Goal: Task Accomplishment & Management: Complete application form

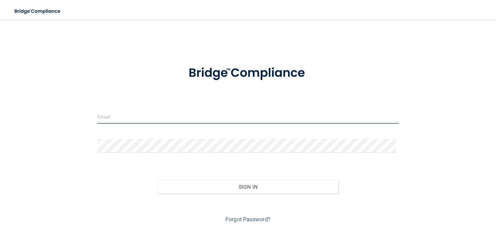
click at [154, 119] on input "email" at bounding box center [247, 117] width 301 height 14
type input "[EMAIL_ADDRESS][DOMAIN_NAME]"
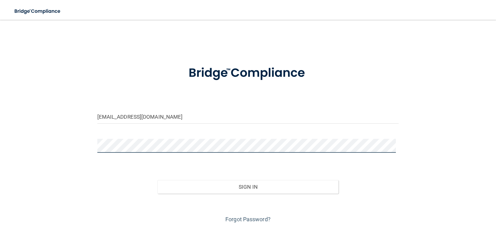
click at [157, 180] on button "Sign In" at bounding box center [247, 187] width 181 height 14
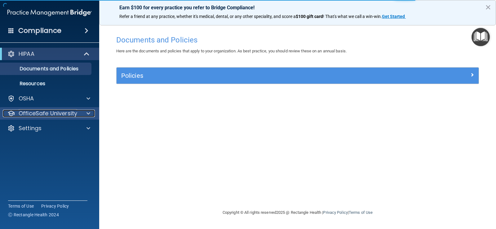
click at [37, 112] on p "OfficeSafe University" at bounding box center [48, 113] width 59 height 7
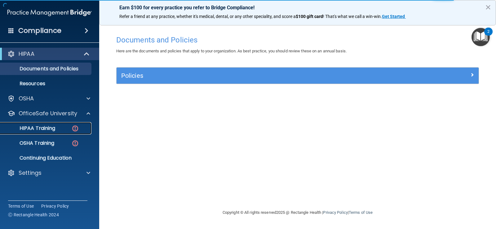
click at [60, 129] on div "HIPAA Training" at bounding box center [46, 128] width 85 height 6
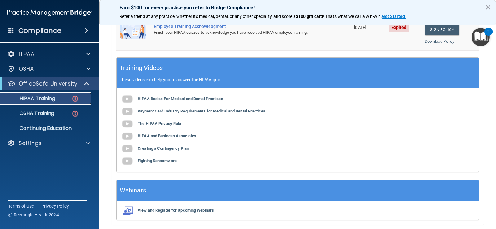
scroll to position [238, 0]
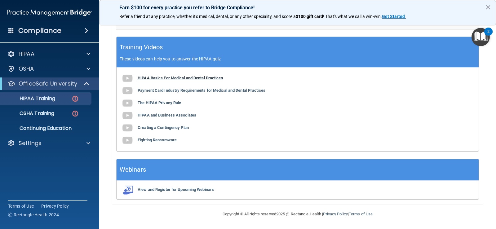
click at [202, 78] on b "HIPAA Basics For Medical and Dental Practices" at bounding box center [180, 78] width 85 height 5
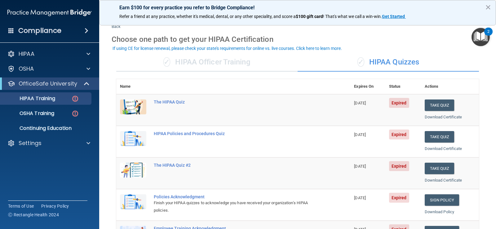
scroll to position [0, 0]
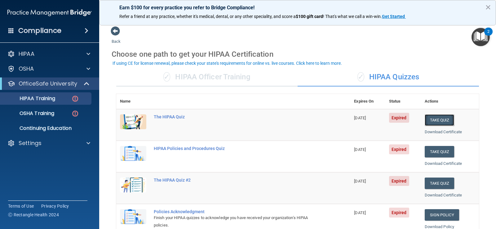
click at [432, 118] on button "Take Quiz" at bounding box center [439, 119] width 30 height 11
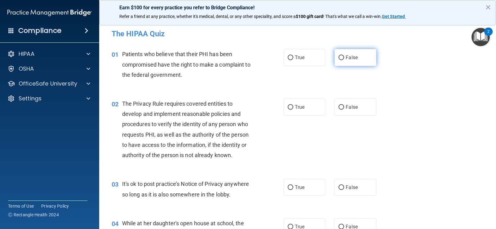
click at [345, 57] on span "False" at bounding box center [351, 58] width 12 height 6
click at [343, 57] on input "False" at bounding box center [341, 57] width 6 height 5
radio input "true"
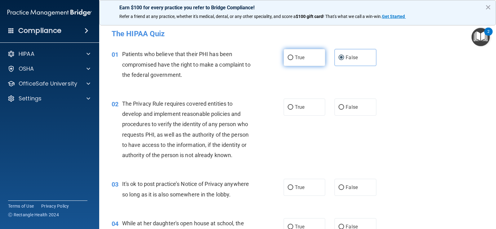
click at [306, 56] on label "True" at bounding box center [304, 57] width 42 height 17
click at [293, 56] on input "True" at bounding box center [290, 57] width 6 height 5
radio input "true"
radio input "false"
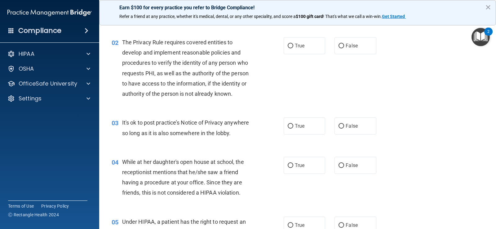
scroll to position [62, 0]
click at [345, 164] on span "False" at bounding box center [351, 165] width 12 height 6
click at [343, 164] on input "False" at bounding box center [341, 165] width 6 height 5
radio input "true"
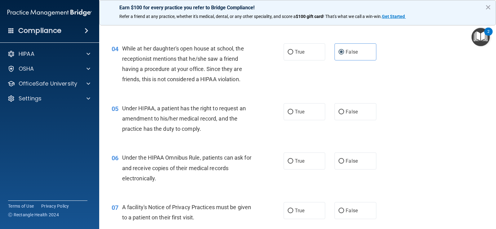
scroll to position [186, 0]
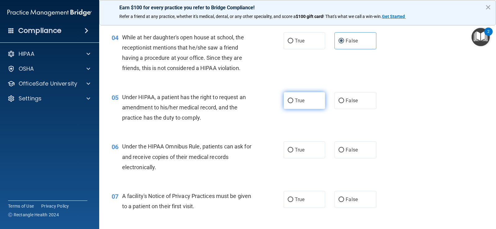
click at [300, 104] on label "True" at bounding box center [304, 100] width 42 height 17
click at [293, 103] on input "True" at bounding box center [290, 101] width 6 height 5
radio input "true"
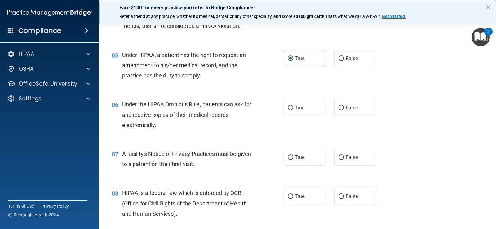
scroll to position [217, 0]
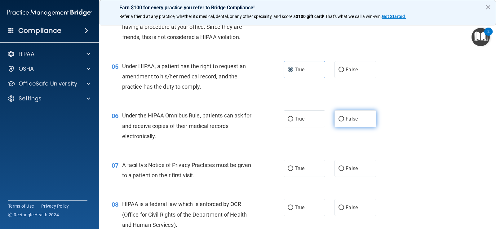
click at [351, 119] on span "False" at bounding box center [351, 119] width 12 height 6
click at [344, 119] on input "False" at bounding box center [341, 119] width 6 height 5
radio input "true"
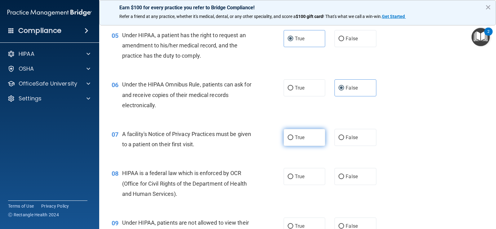
click at [300, 138] on span "True" at bounding box center [300, 137] width 10 height 6
click at [293, 138] on input "True" at bounding box center [290, 137] width 6 height 5
radio input "true"
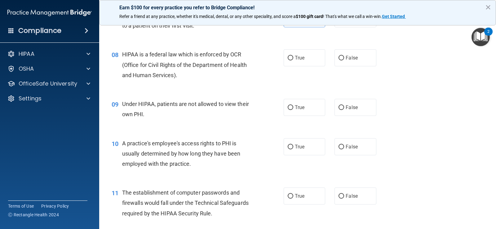
scroll to position [372, 0]
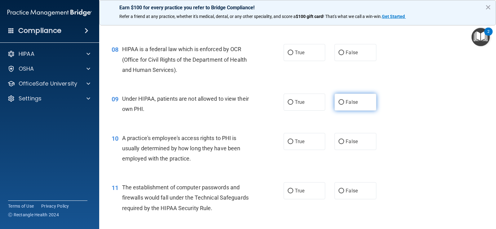
click at [351, 105] on label "False" at bounding box center [355, 102] width 42 height 17
click at [344, 105] on input "False" at bounding box center [341, 102] width 6 height 5
radio input "true"
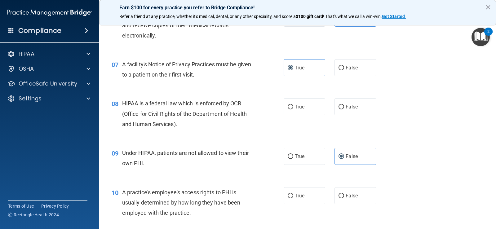
scroll to position [310, 0]
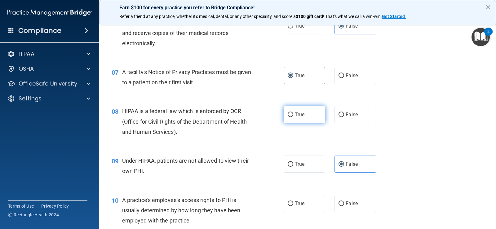
click at [307, 116] on label "True" at bounding box center [304, 114] width 42 height 17
click at [293, 116] on input "True" at bounding box center [290, 114] width 6 height 5
radio input "true"
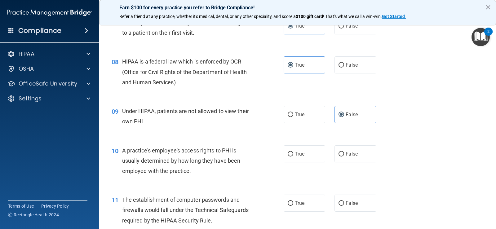
scroll to position [372, 0]
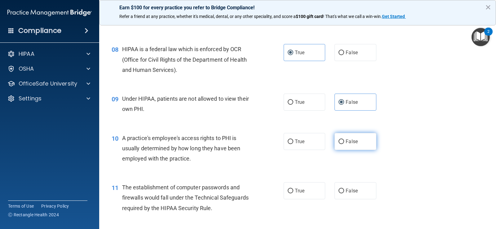
click at [338, 142] on input "False" at bounding box center [341, 141] width 6 height 5
radio input "true"
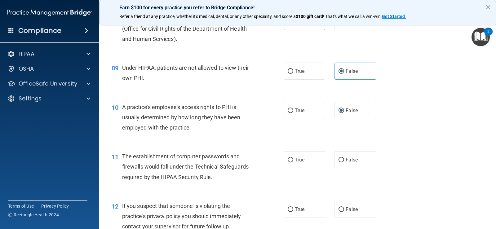
scroll to position [434, 0]
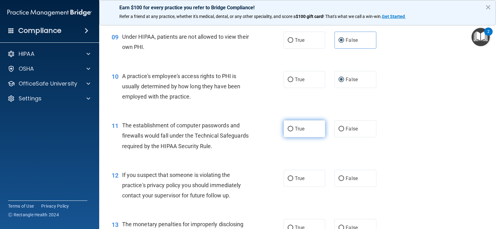
click at [296, 126] on span "True" at bounding box center [300, 129] width 10 height 6
click at [293, 127] on input "True" at bounding box center [290, 129] width 6 height 5
radio input "true"
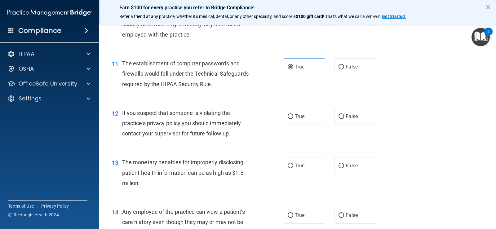
scroll to position [527, 0]
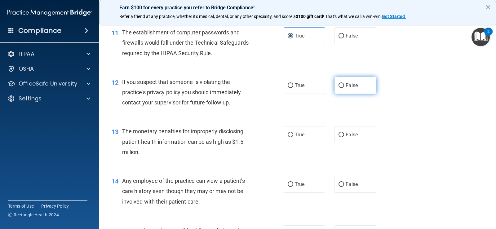
click at [340, 88] on input "False" at bounding box center [341, 85] width 6 height 5
radio input "true"
click at [300, 88] on span "True" at bounding box center [300, 85] width 10 height 6
click at [293, 88] on input "True" at bounding box center [290, 85] width 6 height 5
radio input "true"
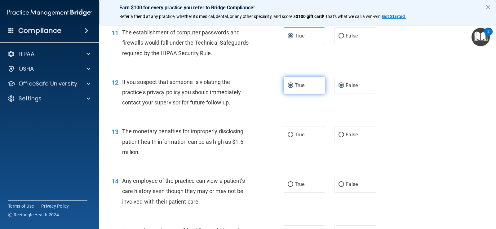
radio input "false"
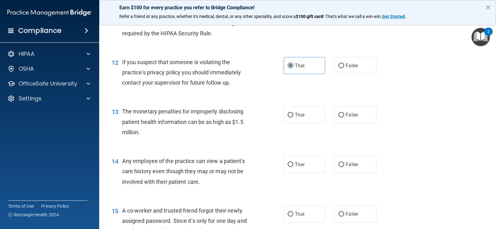
scroll to position [558, 0]
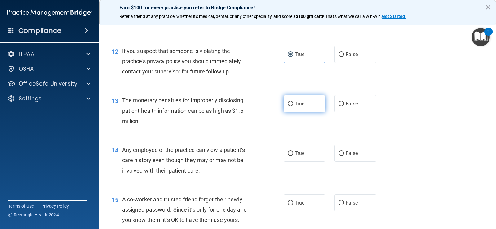
click at [309, 108] on label "True" at bounding box center [304, 103] width 42 height 17
click at [293, 106] on input "True" at bounding box center [290, 104] width 6 height 5
radio input "true"
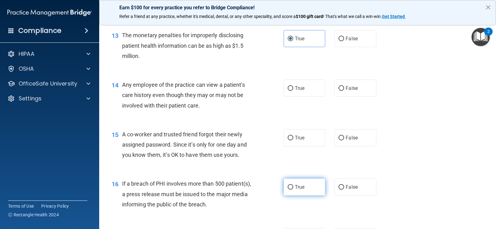
scroll to position [620, 0]
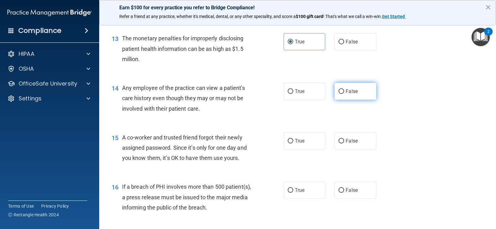
click at [344, 88] on label "False" at bounding box center [355, 91] width 42 height 17
click at [344, 89] on input "False" at bounding box center [341, 91] width 6 height 5
radio input "true"
click at [310, 76] on div "14 Any employee of the practice can view a patient's care history even though t…" at bounding box center [297, 100] width 381 height 50
click at [302, 94] on span "True" at bounding box center [300, 91] width 10 height 6
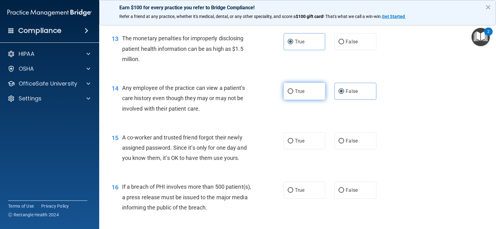
click at [293, 94] on input "True" at bounding box center [290, 91] width 6 height 5
radio input "true"
click at [345, 92] on span "False" at bounding box center [351, 91] width 12 height 6
click at [344, 92] on input "False" at bounding box center [341, 91] width 6 height 5
radio input "true"
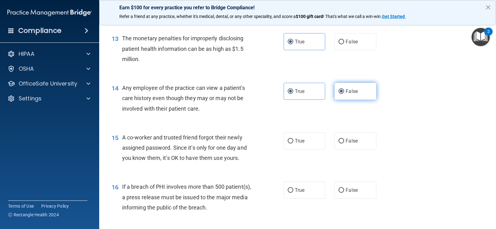
radio input "false"
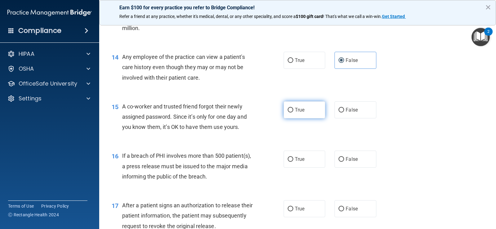
scroll to position [681, 0]
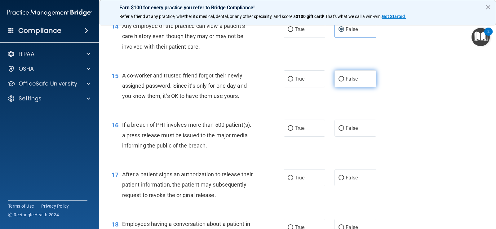
click at [354, 80] on span "False" at bounding box center [351, 79] width 12 height 6
click at [344, 80] on input "False" at bounding box center [341, 79] width 6 height 5
radio input "true"
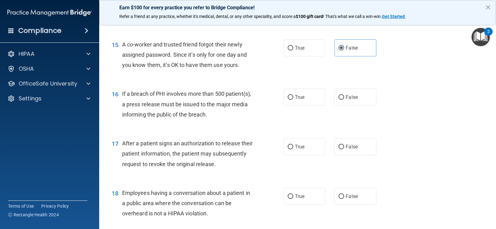
scroll to position [743, 0]
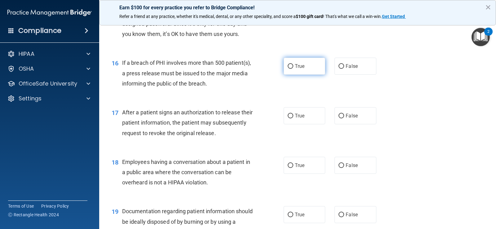
click at [308, 70] on label "True" at bounding box center [304, 66] width 42 height 17
click at [293, 69] on input "True" at bounding box center [290, 66] width 6 height 5
radio input "true"
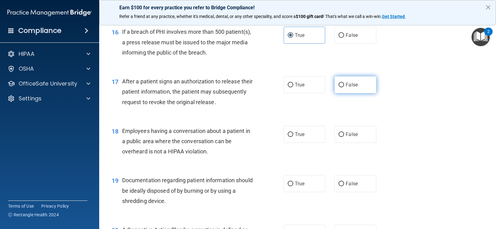
click at [339, 85] on input "False" at bounding box center [341, 85] width 6 height 5
radio input "true"
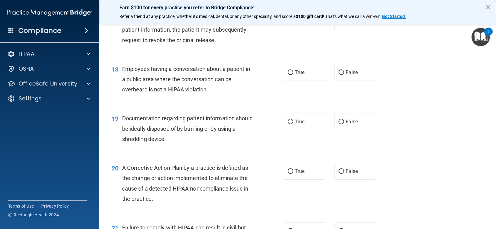
scroll to position [867, 0]
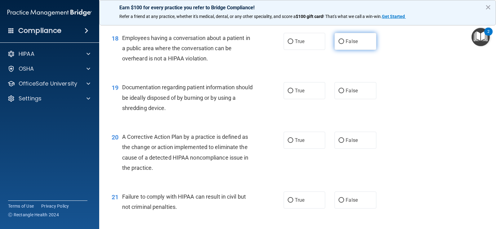
click at [358, 40] on label "False" at bounding box center [355, 41] width 42 height 17
click at [344, 40] on input "False" at bounding box center [341, 41] width 6 height 5
radio input "true"
click at [344, 80] on div "19 Documentation regarding patient information should be ideally disposed of by…" at bounding box center [297, 99] width 381 height 50
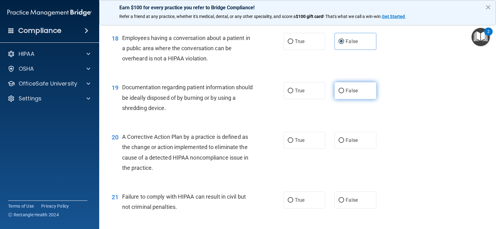
click at [344, 85] on label "False" at bounding box center [355, 90] width 42 height 17
click at [344, 89] on input "False" at bounding box center [341, 91] width 6 height 5
radio input "true"
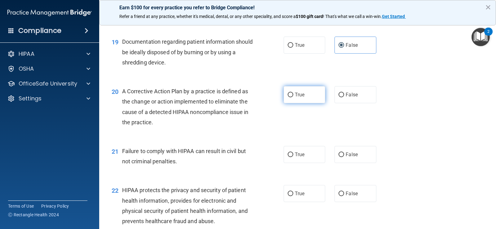
scroll to position [929, 0]
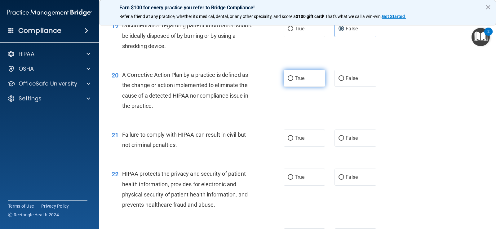
click at [305, 81] on label "True" at bounding box center [304, 78] width 42 height 17
click at [293, 81] on input "True" at bounding box center [290, 78] width 6 height 5
radio input "true"
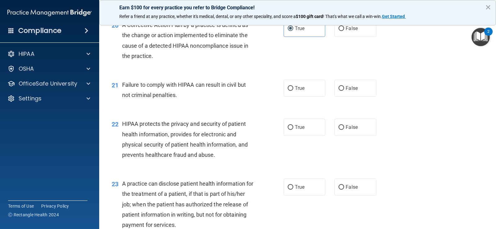
scroll to position [991, 0]
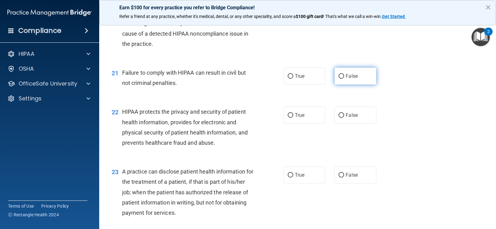
click at [353, 78] on span "False" at bounding box center [351, 76] width 12 height 6
click at [344, 78] on input "False" at bounding box center [341, 76] width 6 height 5
radio input "true"
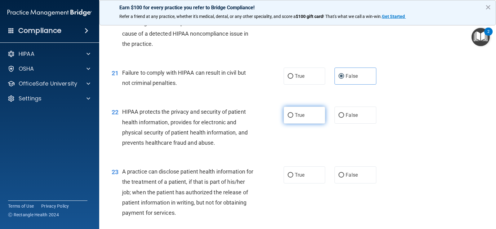
click at [305, 114] on label "True" at bounding box center [304, 115] width 42 height 17
click at [293, 114] on input "True" at bounding box center [290, 115] width 6 height 5
radio input "true"
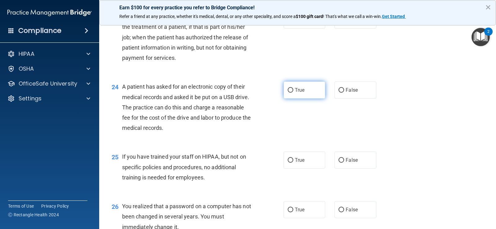
scroll to position [1115, 0]
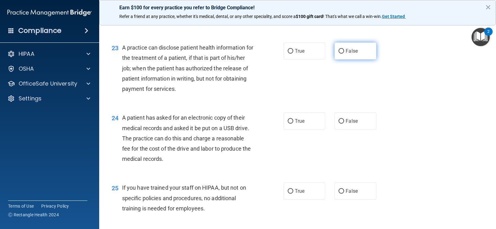
click at [346, 54] on label "False" at bounding box center [355, 50] width 42 height 17
click at [344, 54] on input "False" at bounding box center [341, 51] width 6 height 5
radio input "true"
click at [327, 120] on div "True False" at bounding box center [333, 120] width 100 height 17
click at [318, 120] on label "True" at bounding box center [304, 120] width 42 height 17
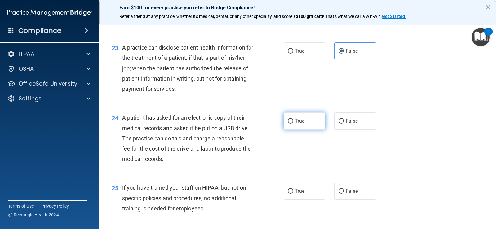
click at [293, 120] on input "True" at bounding box center [290, 121] width 6 height 5
radio input "true"
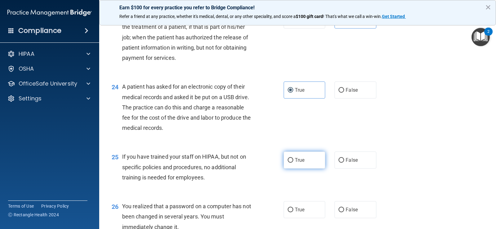
click at [301, 154] on label "True" at bounding box center [304, 159] width 42 height 17
click at [293, 158] on input "True" at bounding box center [290, 160] width 6 height 5
radio input "true"
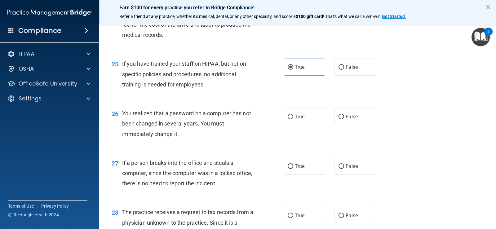
scroll to position [1270, 0]
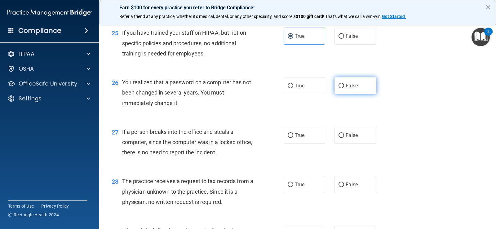
click at [338, 85] on input "False" at bounding box center [341, 86] width 6 height 5
radio input "true"
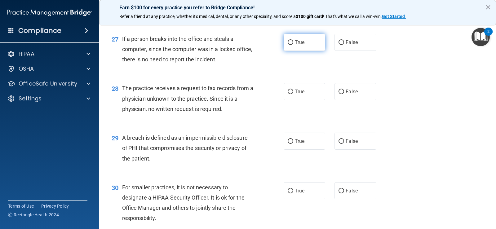
click at [297, 46] on label "True" at bounding box center [304, 42] width 42 height 17
click at [293, 45] on input "True" at bounding box center [290, 42] width 6 height 5
radio input "true"
click at [303, 89] on label "True" at bounding box center [304, 91] width 42 height 17
click at [293, 90] on input "True" at bounding box center [290, 92] width 6 height 5
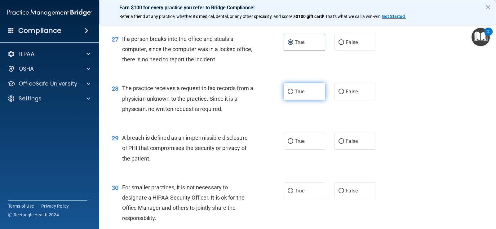
radio input "true"
click at [298, 143] on span "True" at bounding box center [300, 141] width 10 height 6
click at [293, 143] on input "True" at bounding box center [290, 141] width 6 height 5
radio input "true"
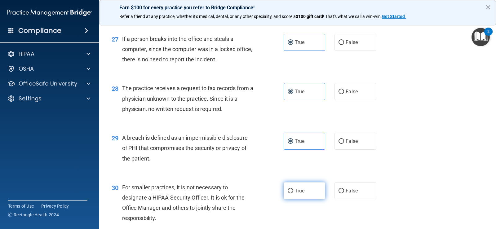
click at [301, 194] on label "True" at bounding box center [304, 190] width 42 height 17
click at [293, 193] on input "True" at bounding box center [290, 191] width 6 height 5
radio input "true"
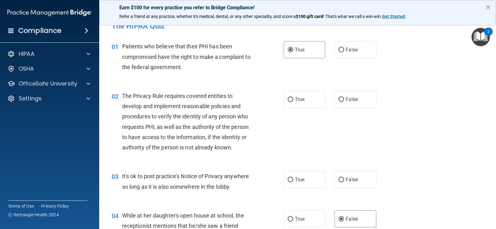
scroll to position [0, 0]
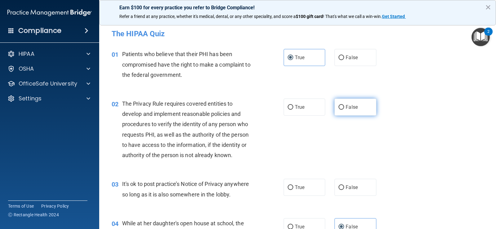
click at [348, 112] on label "False" at bounding box center [355, 107] width 42 height 17
click at [344, 110] on input "False" at bounding box center [341, 107] width 6 height 5
radio input "true"
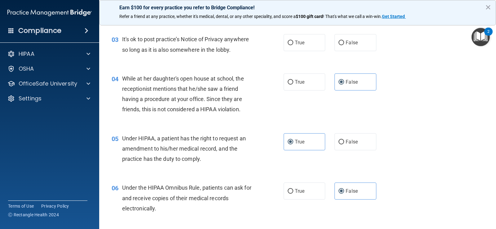
scroll to position [124, 0]
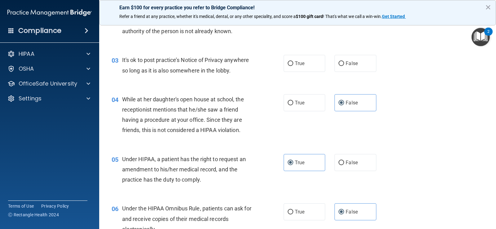
click at [318, 75] on div "03 It's ok to post practice’s Notice of Privacy anywhere so long as it is also …" at bounding box center [297, 66] width 381 height 39
click at [315, 71] on label "True" at bounding box center [304, 63] width 42 height 17
click at [293, 66] on input "True" at bounding box center [290, 63] width 6 height 5
radio input "true"
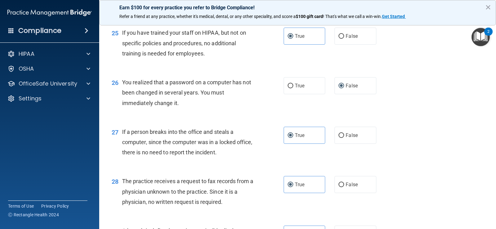
scroll to position [1409, 0]
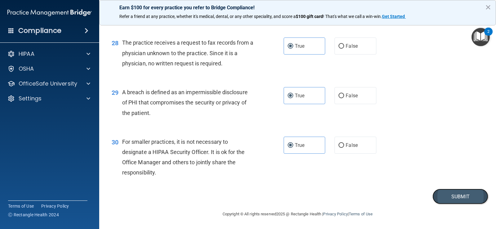
click at [463, 193] on button "Submit" at bounding box center [460, 197] width 56 height 16
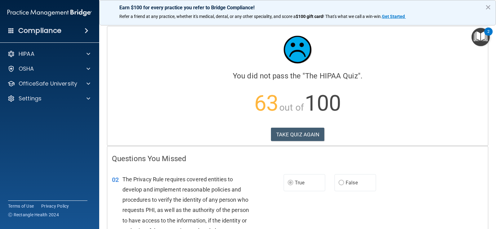
scroll to position [31, 0]
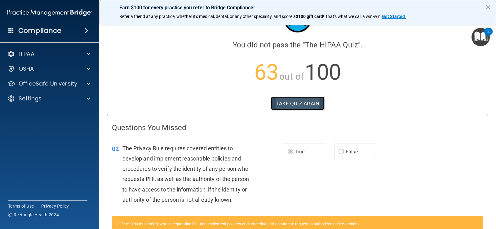
click at [297, 103] on button "TAKE QUIZ AGAIN" at bounding box center [298, 104] width 54 height 14
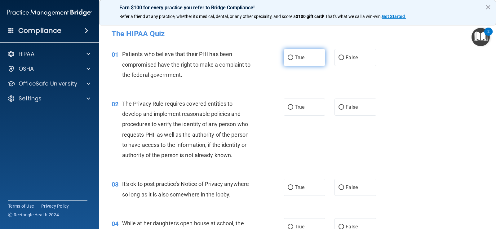
click at [303, 55] on label "True" at bounding box center [304, 57] width 42 height 17
click at [293, 55] on input "True" at bounding box center [290, 57] width 6 height 5
radio input "true"
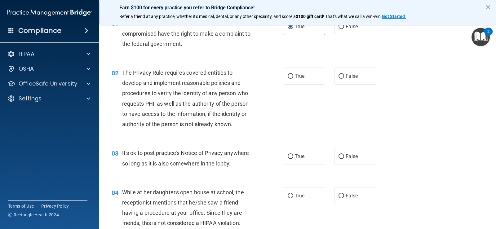
scroll to position [62, 0]
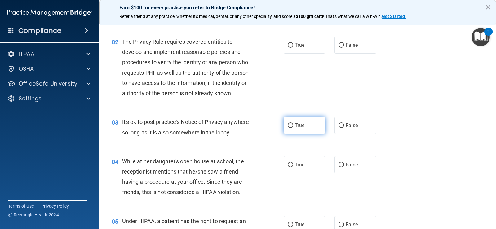
click at [298, 127] on span "True" at bounding box center [300, 125] width 10 height 6
click at [293, 127] on input "True" at bounding box center [290, 125] width 6 height 5
radio input "true"
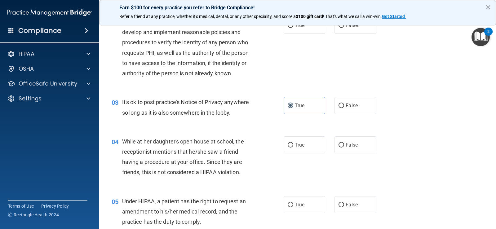
scroll to position [93, 0]
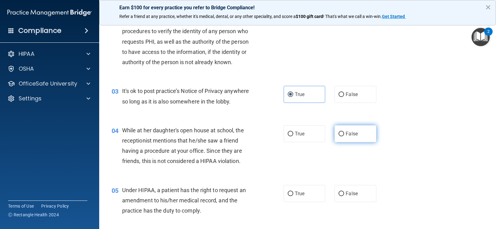
click at [356, 133] on label "False" at bounding box center [355, 133] width 42 height 17
click at [344, 133] on input "False" at bounding box center [341, 134] width 6 height 5
radio input "true"
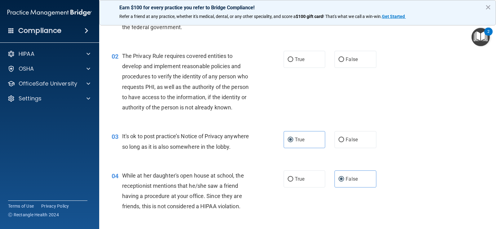
scroll to position [0, 0]
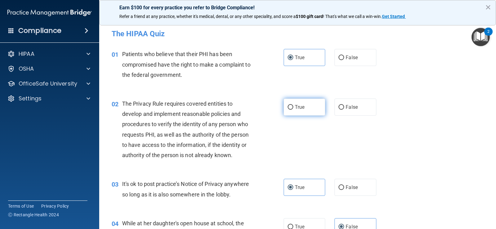
click at [294, 111] on label "True" at bounding box center [304, 107] width 42 height 17
click at [293, 110] on input "True" at bounding box center [290, 107] width 6 height 5
radio input "true"
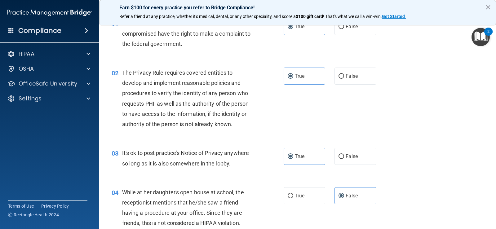
scroll to position [62, 0]
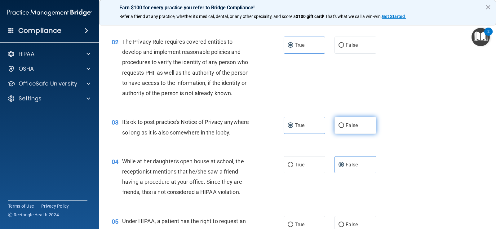
click at [351, 124] on span "False" at bounding box center [351, 125] width 12 height 6
click at [344, 124] on input "False" at bounding box center [341, 125] width 6 height 5
radio input "true"
radio input "false"
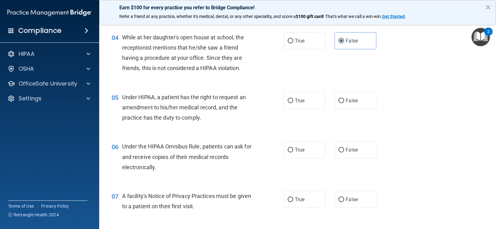
scroll to position [155, 0]
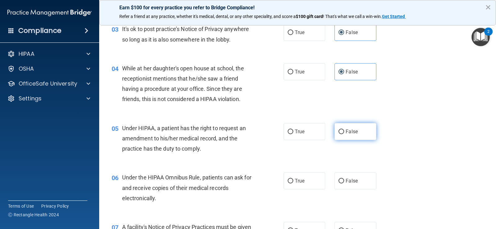
click at [355, 135] on label "False" at bounding box center [355, 131] width 42 height 17
click at [344, 134] on input "False" at bounding box center [341, 131] width 6 height 5
radio input "true"
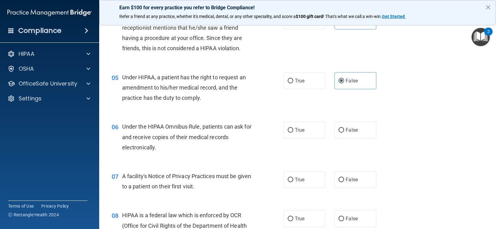
scroll to position [217, 0]
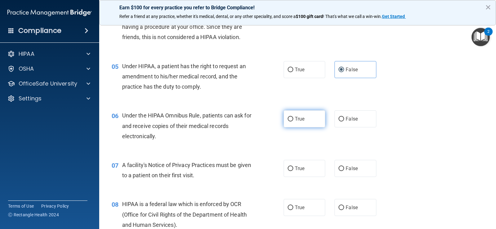
click at [300, 120] on span "True" at bounding box center [300, 119] width 10 height 6
click at [293, 120] on input "True" at bounding box center [290, 119] width 6 height 5
radio input "true"
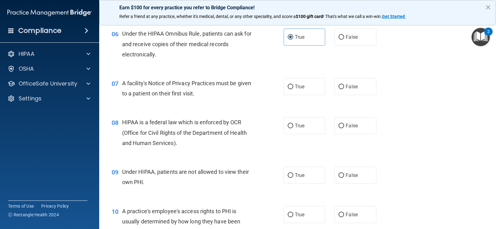
scroll to position [310, 0]
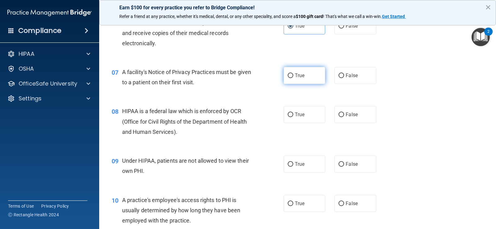
click at [296, 74] on span "True" at bounding box center [300, 75] width 10 height 6
click at [293, 74] on input "True" at bounding box center [290, 75] width 6 height 5
radio input "true"
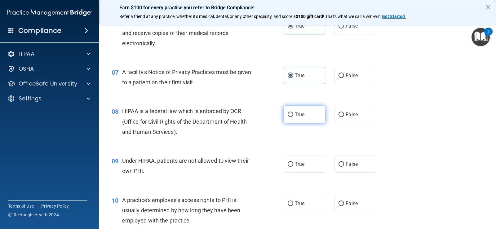
click at [287, 120] on label "True" at bounding box center [304, 114] width 42 height 17
click at [287, 117] on input "True" at bounding box center [290, 114] width 6 height 5
radio input "true"
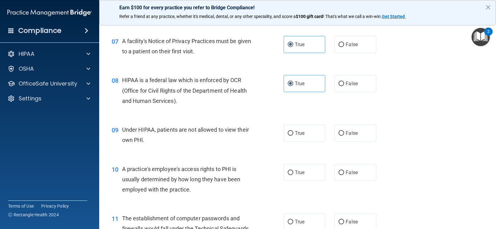
scroll to position [372, 0]
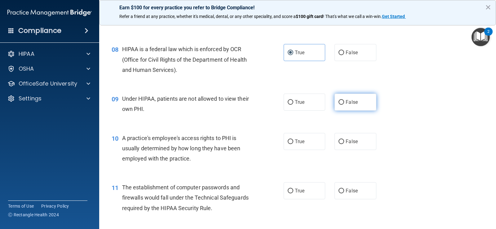
click at [353, 102] on span "False" at bounding box center [351, 102] width 12 height 6
click at [344, 102] on input "False" at bounding box center [341, 102] width 6 height 5
radio input "true"
click at [350, 137] on label "False" at bounding box center [355, 141] width 42 height 17
click at [344, 139] on input "False" at bounding box center [341, 141] width 6 height 5
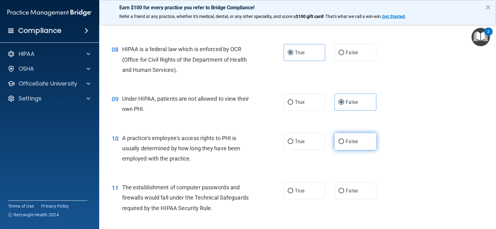
radio input "true"
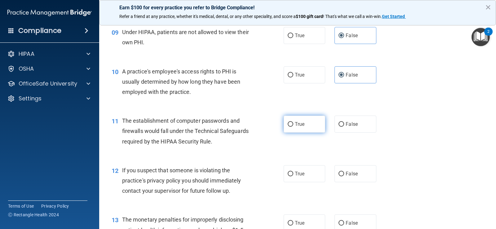
scroll to position [434, 0]
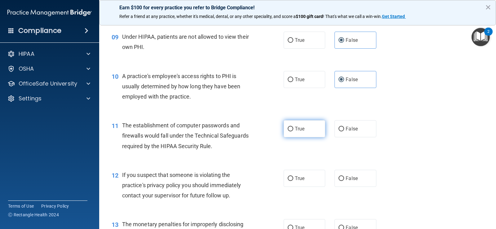
click at [295, 129] on span "True" at bounding box center [300, 129] width 10 height 6
click at [293, 129] on input "True" at bounding box center [290, 129] width 6 height 5
radio input "true"
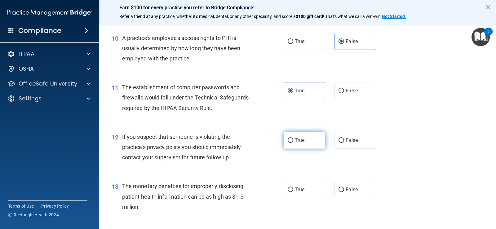
scroll to position [527, 0]
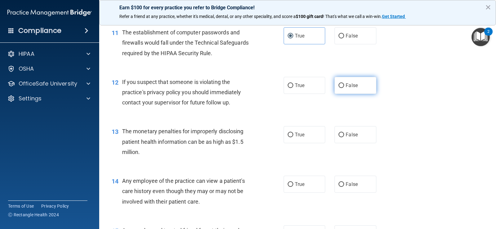
click at [360, 88] on label "False" at bounding box center [355, 85] width 42 height 17
click at [344, 88] on input "False" at bounding box center [341, 85] width 6 height 5
radio input "true"
click at [314, 87] on label "True" at bounding box center [304, 85] width 42 height 17
click at [293, 87] on input "True" at bounding box center [290, 85] width 6 height 5
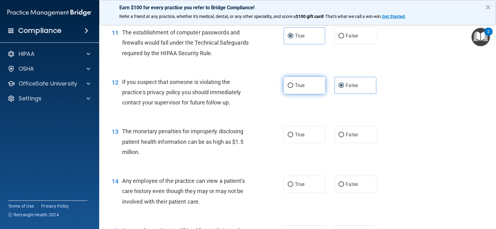
radio input "true"
radio input "false"
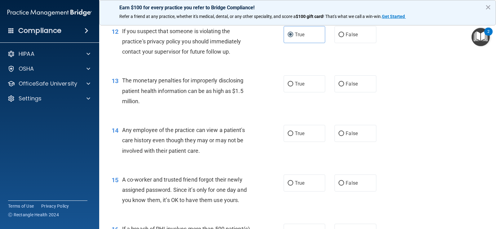
scroll to position [589, 0]
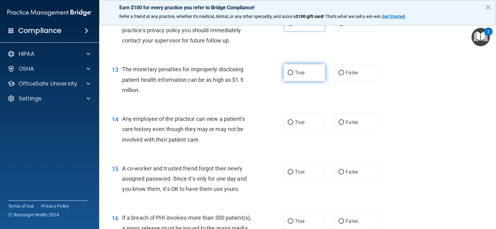
click at [313, 74] on label "True" at bounding box center [304, 72] width 42 height 17
click at [293, 74] on input "True" at bounding box center [290, 73] width 6 height 5
radio input "true"
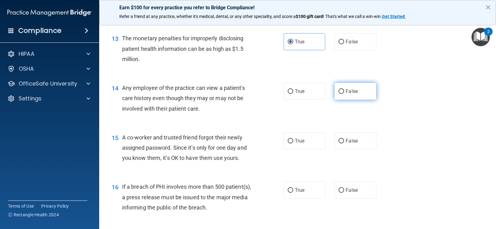
click at [340, 87] on label "False" at bounding box center [355, 91] width 42 height 17
click at [340, 89] on input "False" at bounding box center [341, 91] width 6 height 5
radio input "true"
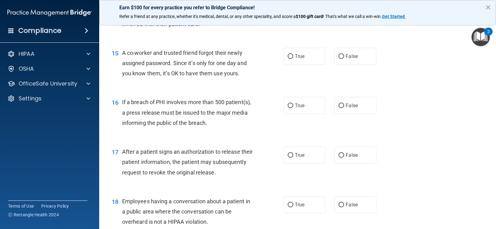
scroll to position [712, 0]
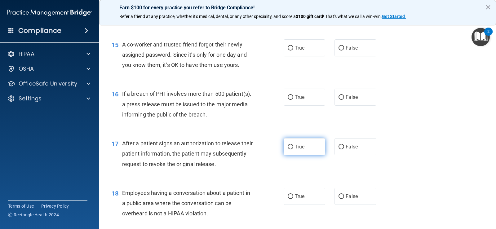
click at [291, 151] on label "True" at bounding box center [304, 146] width 42 height 17
click at [291, 149] on input "True" at bounding box center [290, 147] width 6 height 5
radio input "true"
click at [314, 97] on label "True" at bounding box center [304, 97] width 42 height 17
click at [293, 97] on input "True" at bounding box center [290, 97] width 6 height 5
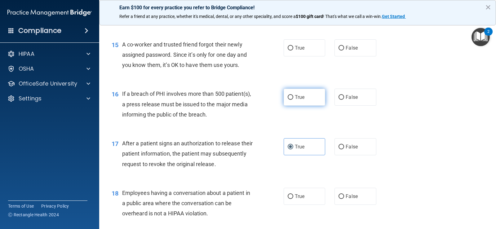
radio input "true"
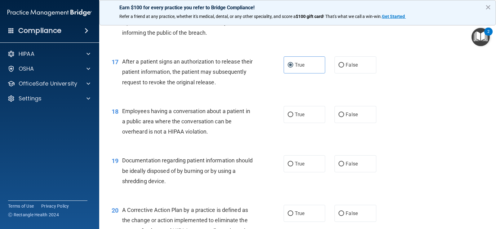
scroll to position [805, 0]
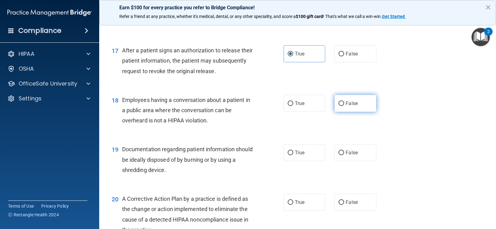
click at [355, 101] on label "False" at bounding box center [355, 103] width 42 height 17
click at [344, 101] on input "False" at bounding box center [341, 103] width 6 height 5
radio input "true"
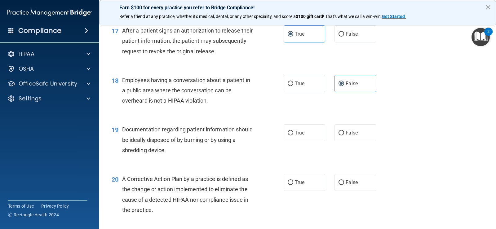
scroll to position [836, 0]
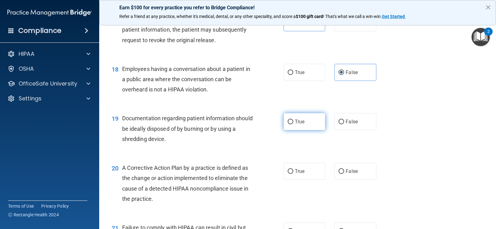
click at [309, 124] on label "True" at bounding box center [304, 121] width 42 height 17
click at [293, 124] on input "True" at bounding box center [290, 122] width 6 height 5
radio input "true"
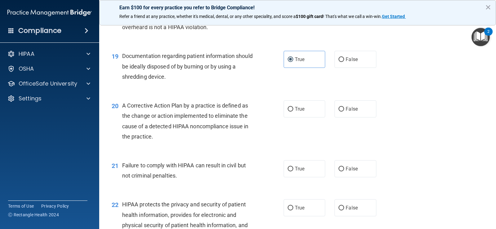
scroll to position [929, 0]
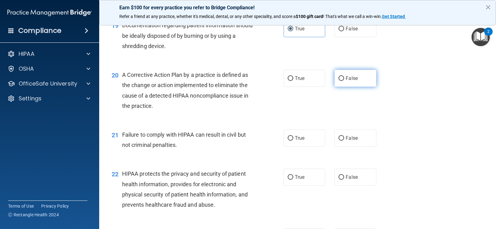
click at [349, 80] on span "False" at bounding box center [351, 78] width 12 height 6
click at [344, 80] on input "False" at bounding box center [341, 78] width 6 height 5
radio input "true"
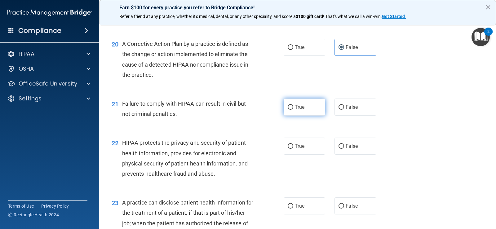
scroll to position [991, 0]
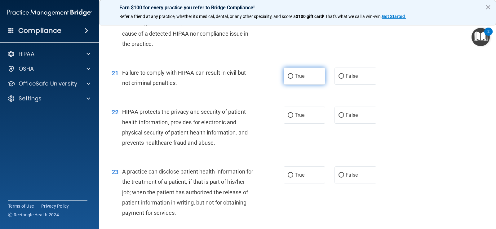
click at [301, 81] on label "True" at bounding box center [304, 76] width 42 height 17
click at [293, 79] on input "True" at bounding box center [290, 76] width 6 height 5
radio input "true"
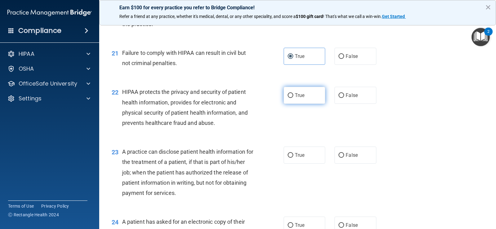
scroll to position [1022, 0]
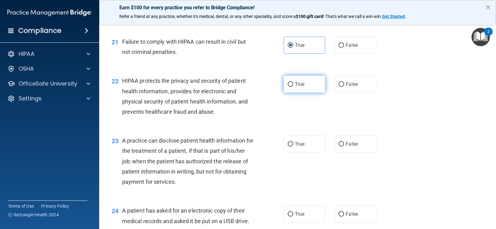
click at [309, 86] on label "True" at bounding box center [304, 84] width 42 height 17
click at [293, 86] on input "True" at bounding box center [290, 84] width 6 height 5
radio input "true"
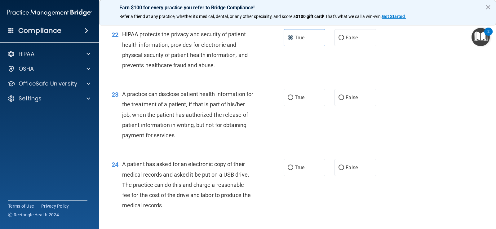
scroll to position [1084, 0]
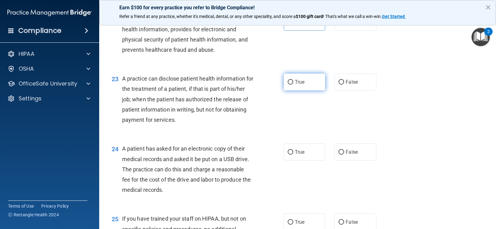
click at [307, 82] on label "True" at bounding box center [304, 81] width 42 height 17
click at [293, 82] on input "True" at bounding box center [290, 82] width 6 height 5
radio input "true"
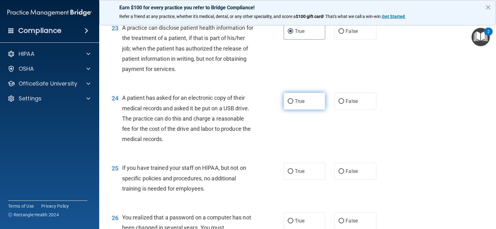
scroll to position [1146, 0]
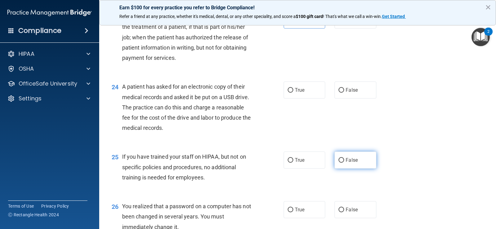
click at [342, 159] on label "False" at bounding box center [355, 159] width 42 height 17
click at [342, 159] on input "False" at bounding box center [341, 160] width 6 height 5
radio input "true"
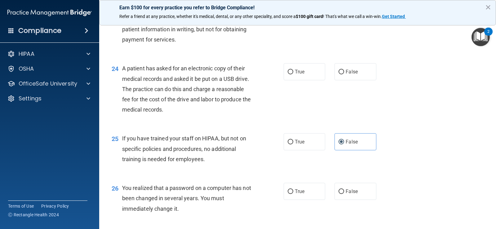
scroll to position [1208, 0]
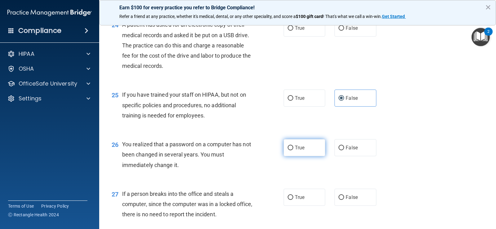
click at [288, 146] on input "True" at bounding box center [290, 148] width 6 height 5
radio input "true"
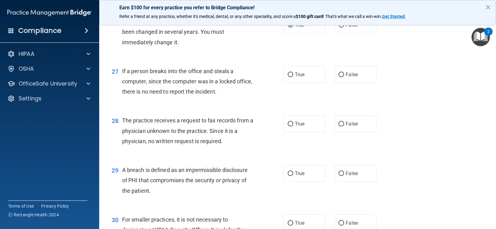
scroll to position [1332, 0]
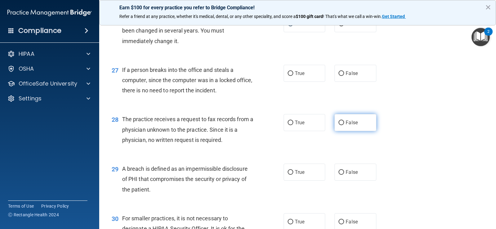
click at [349, 128] on label "False" at bounding box center [355, 122] width 42 height 17
click at [344, 125] on input "False" at bounding box center [341, 123] width 6 height 5
radio input "true"
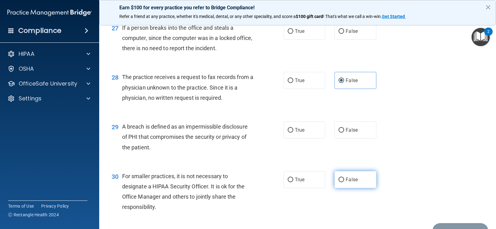
scroll to position [1394, 0]
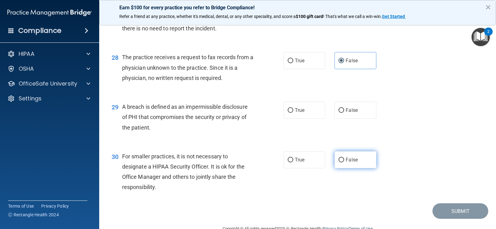
click at [341, 166] on label "False" at bounding box center [355, 159] width 42 height 17
click at [341, 162] on input "False" at bounding box center [341, 160] width 6 height 5
radio input "true"
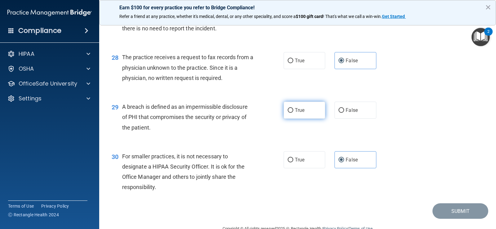
click at [303, 112] on label "True" at bounding box center [304, 110] width 42 height 17
click at [293, 112] on input "True" at bounding box center [290, 110] width 6 height 5
radio input "true"
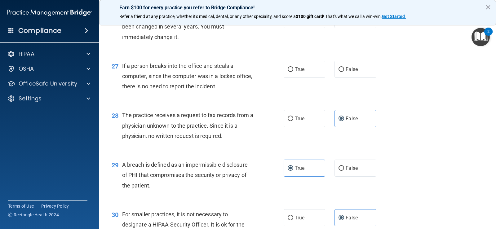
scroll to position [1254, 0]
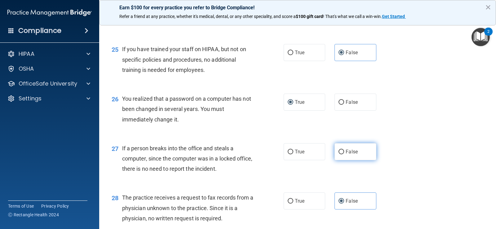
click at [348, 151] on span "False" at bounding box center [351, 152] width 12 height 6
click at [344, 151] on input "False" at bounding box center [341, 152] width 6 height 5
radio input "true"
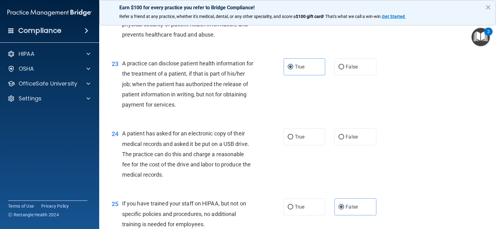
scroll to position [1099, 0]
click at [298, 141] on label "True" at bounding box center [304, 137] width 42 height 17
click at [293, 140] on input "True" at bounding box center [290, 137] width 6 height 5
radio input "true"
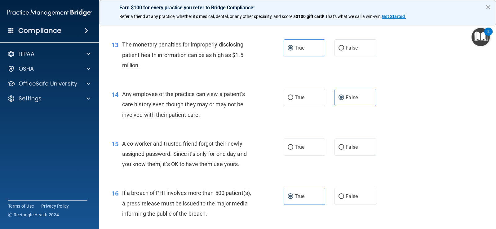
scroll to position [634, 0]
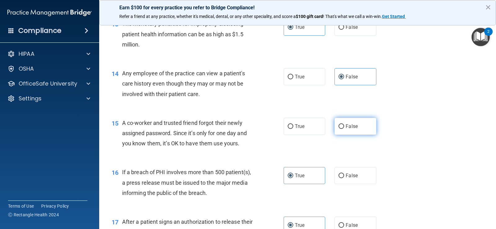
click at [357, 130] on label "False" at bounding box center [355, 126] width 42 height 17
click at [344, 129] on input "False" at bounding box center [341, 126] width 6 height 5
radio input "true"
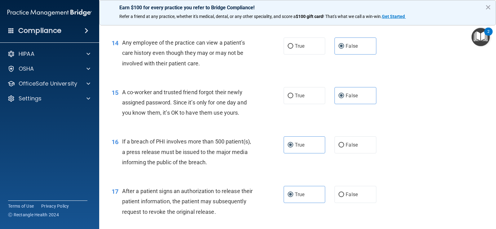
scroll to position [665, 0]
click at [490, 112] on main "- The HIPAA Quiz This quiz doesn’t expire until [DATE]. Are you sure you want t…" at bounding box center [297, 124] width 397 height 209
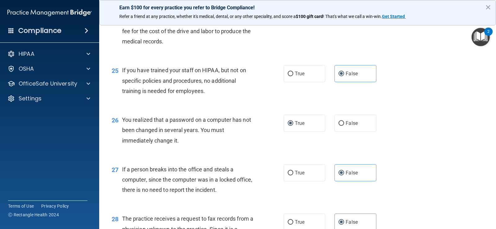
scroll to position [1409, 0]
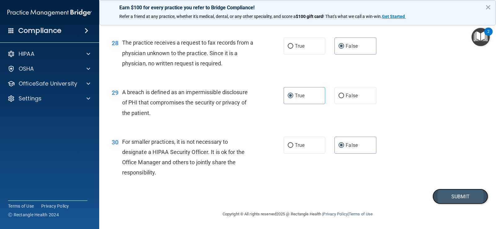
click at [454, 196] on button "Submit" at bounding box center [460, 197] width 56 height 16
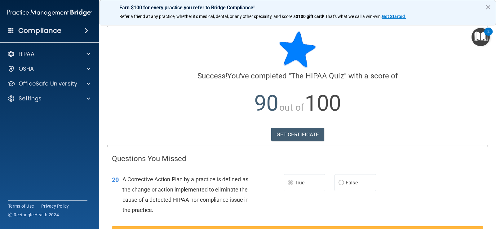
click at [157, 198] on span "A Corrective Action Plan by a practice is defined as the change or action imple…" at bounding box center [185, 194] width 126 height 37
